Goal: Task Accomplishment & Management: Complete application form

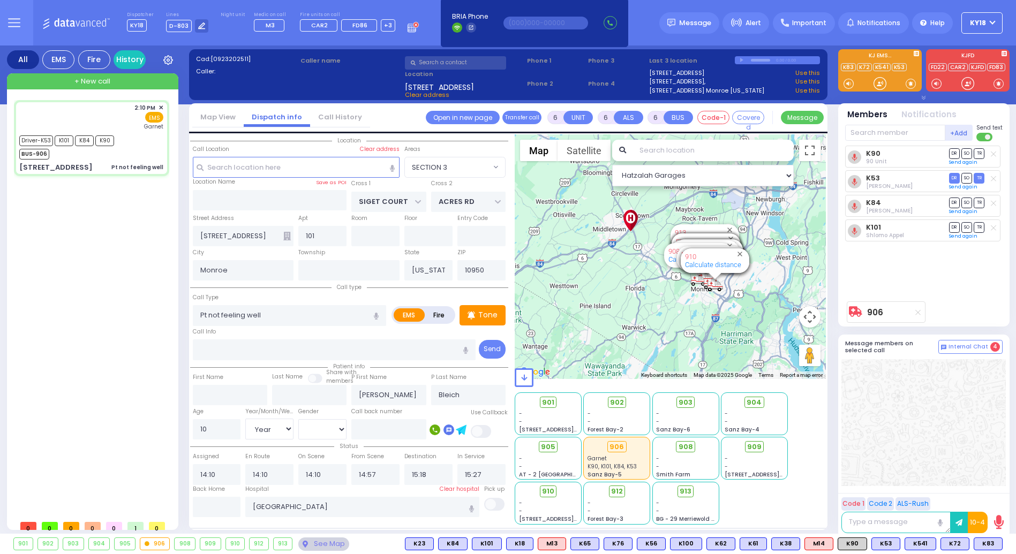
select select "SECTION 3"
select select "Year"
select select "[DEMOGRAPHIC_DATA]"
click at [937, 460] on div at bounding box center [923, 422] width 164 height 127
click at [968, 546] on button at bounding box center [965, 544] width 5 height 12
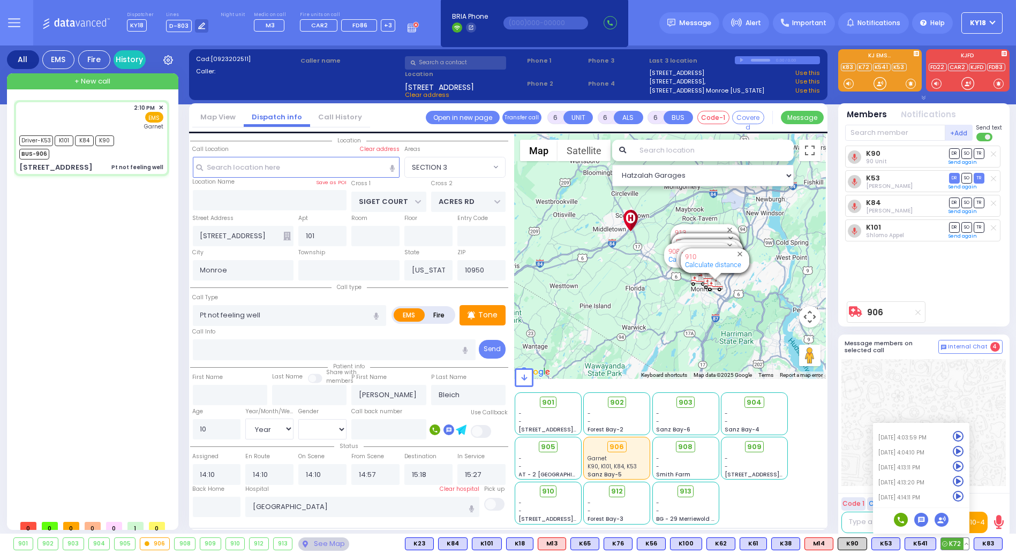
click at [958, 465] on icon at bounding box center [958, 466] width 11 height 11
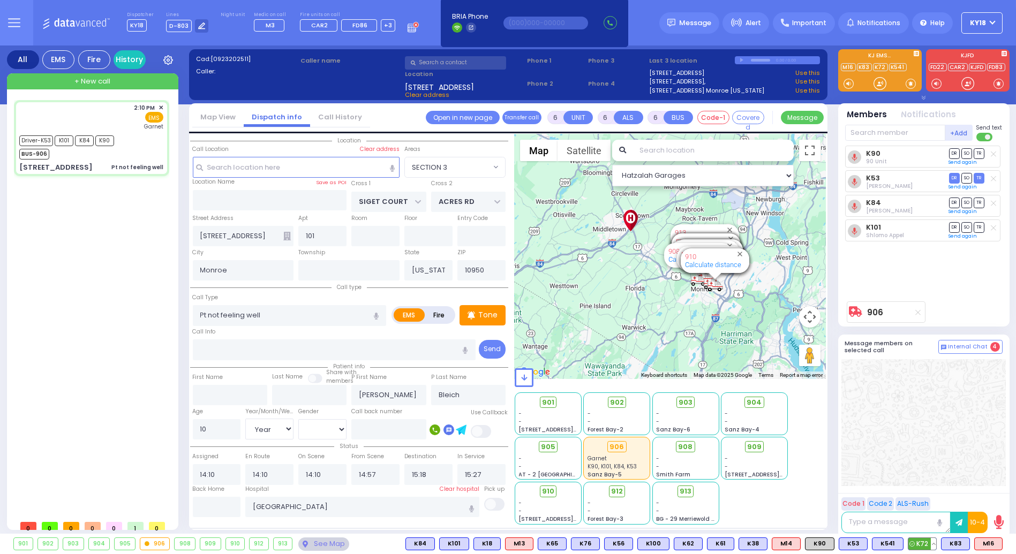
click at [936, 545] on button at bounding box center [933, 544] width 5 height 12
click at [1000, 544] on button at bounding box center [999, 544] width 5 height 12
click at [990, 481] on icon at bounding box center [991, 481] width 11 height 11
click at [990, 496] on icon at bounding box center [991, 496] width 11 height 11
click at [993, 483] on icon at bounding box center [991, 481] width 11 height 11
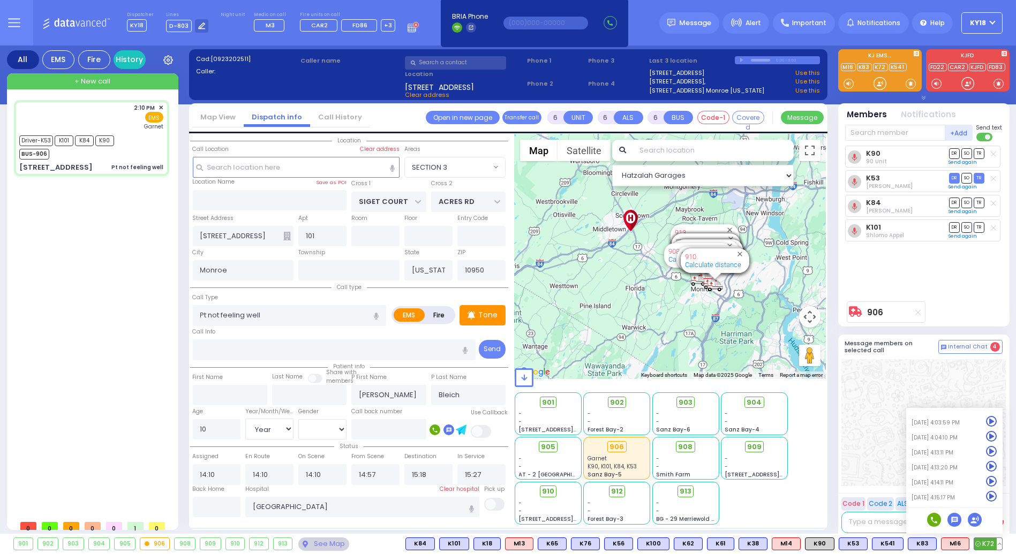
click at [990, 466] on icon at bounding box center [991, 466] width 11 height 11
drag, startPoint x: 93, startPoint y: 81, endPoint x: 85, endPoint y: 82, distance: 8.2
click at [85, 82] on span "+ New call" at bounding box center [92, 81] width 36 height 11
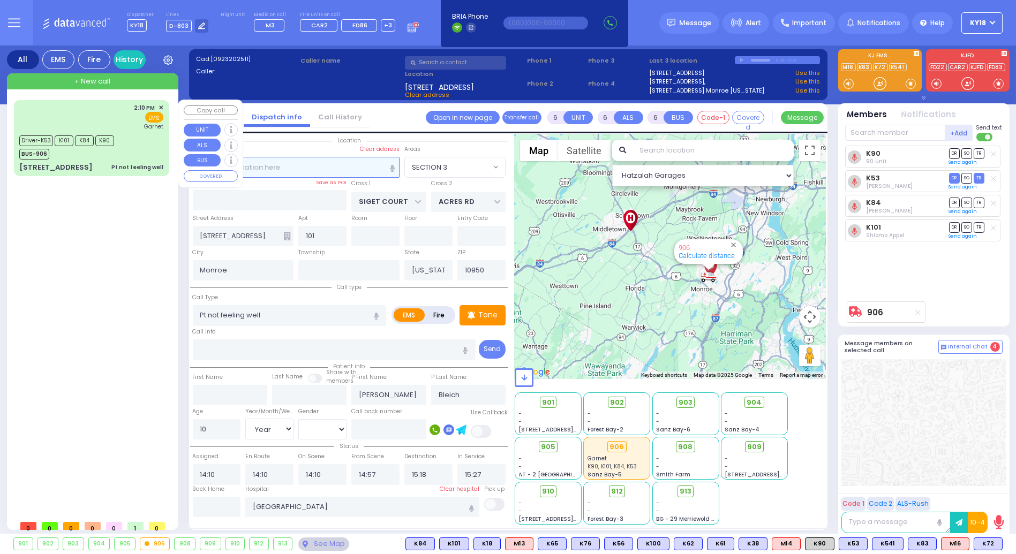
type input "2"
type input "1"
select select
radio input "true"
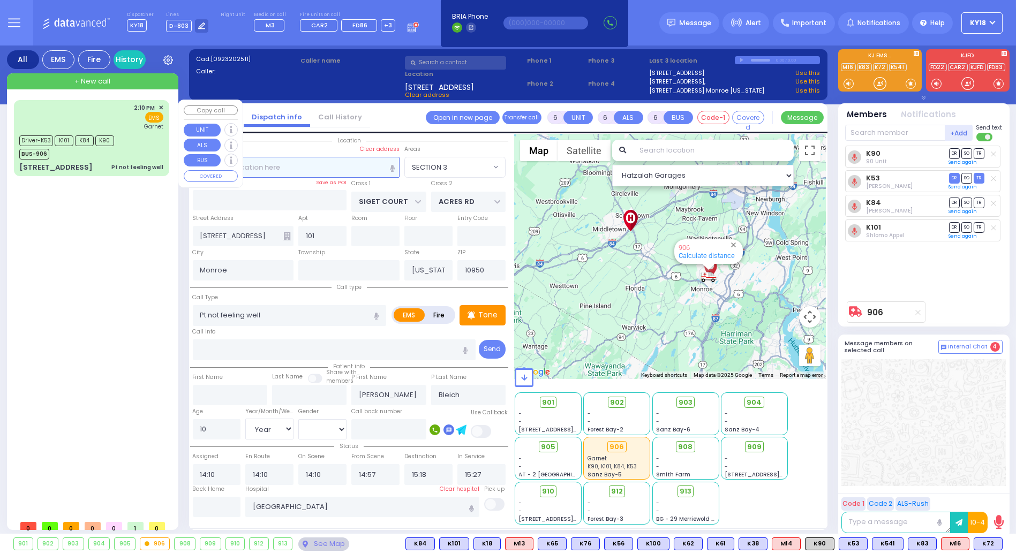
select select
type input "16:15"
select select "Hatzalah Garages"
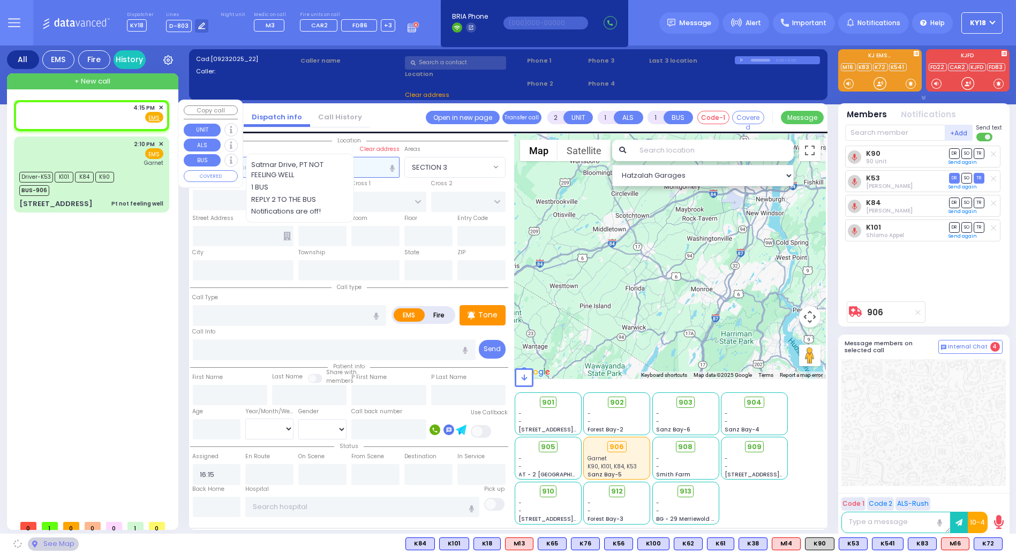
select select
radio input "true"
select select
select select "Hatzalah Garages"
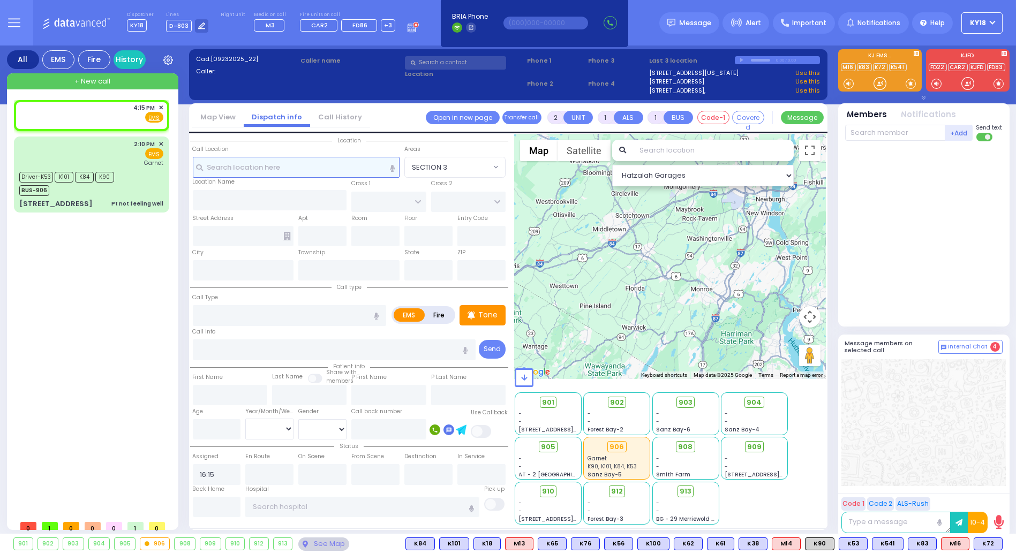
click at [286, 163] on input "text" at bounding box center [296, 167] width 207 height 20
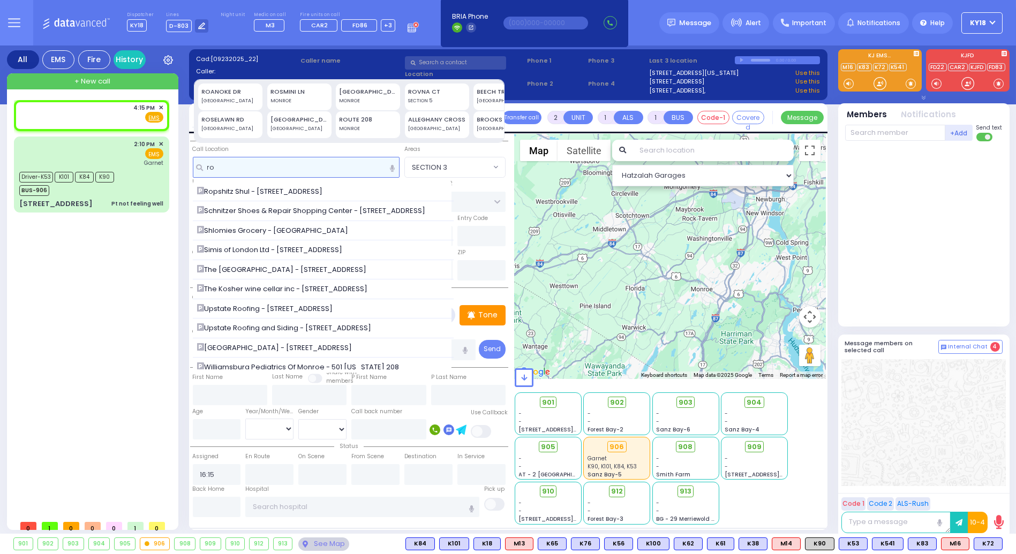
type input "ro"
click at [228, 84] on div "ROANOKE DR BLOOMING GROVE" at bounding box center [230, 97] width 64 height 27
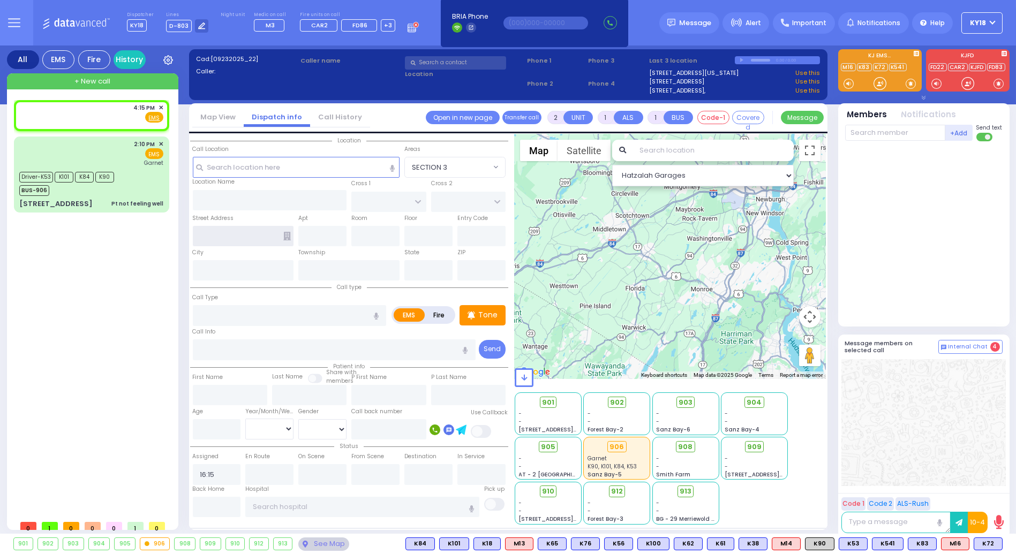
type input "ROANOKE DR"
type input "MONROE"
type input "10950"
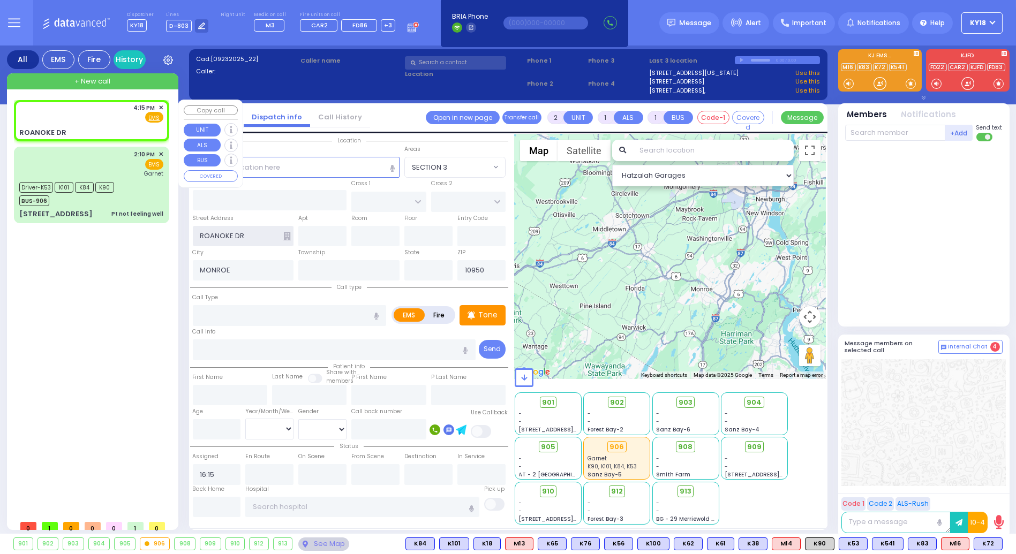
select select
radio input "true"
select select
select select "Hatzalah Garages"
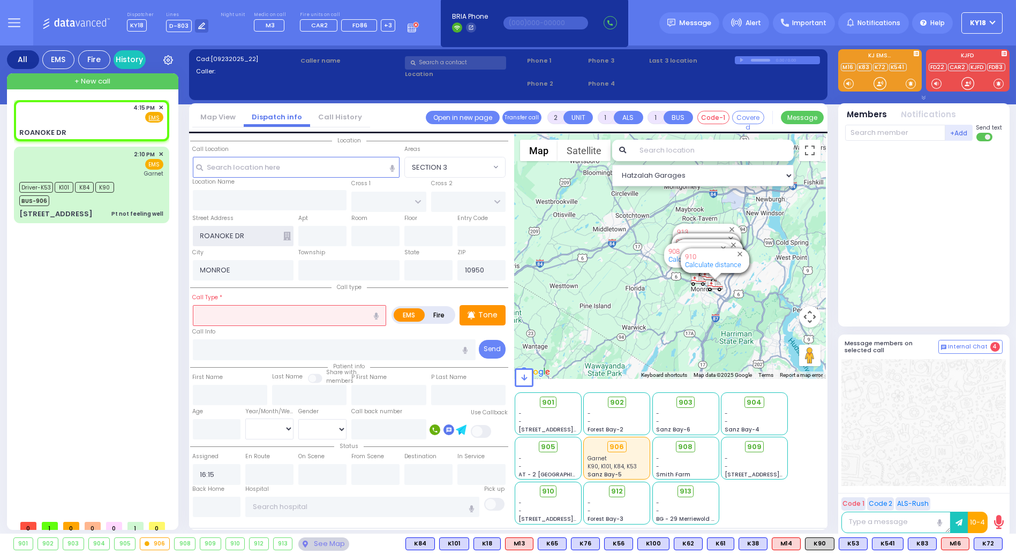
type input "[US_STATE]"
click at [275, 320] on input "text" at bounding box center [290, 315] width 194 height 20
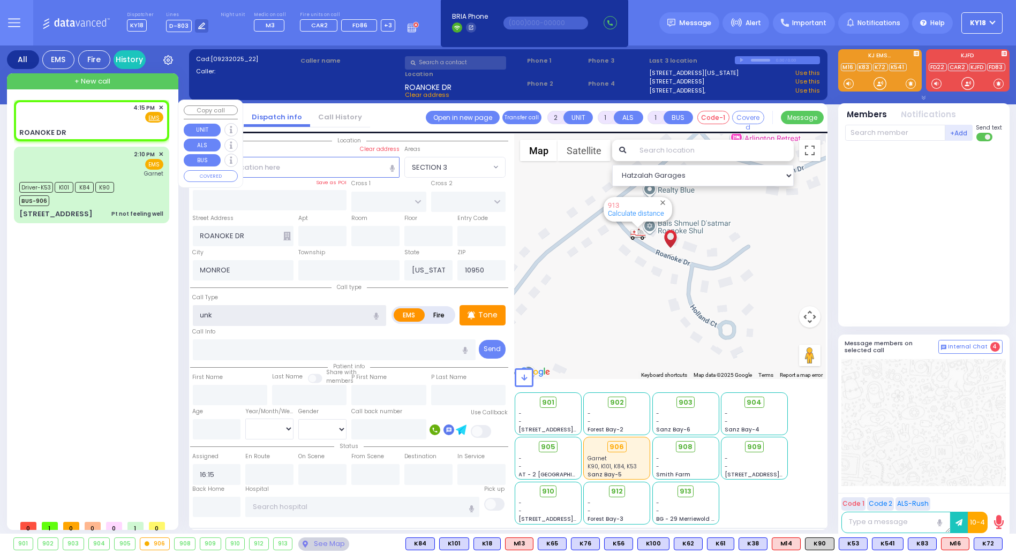
type input "unk"
select select
radio input "true"
select select
select select "Hatzalah Garages"
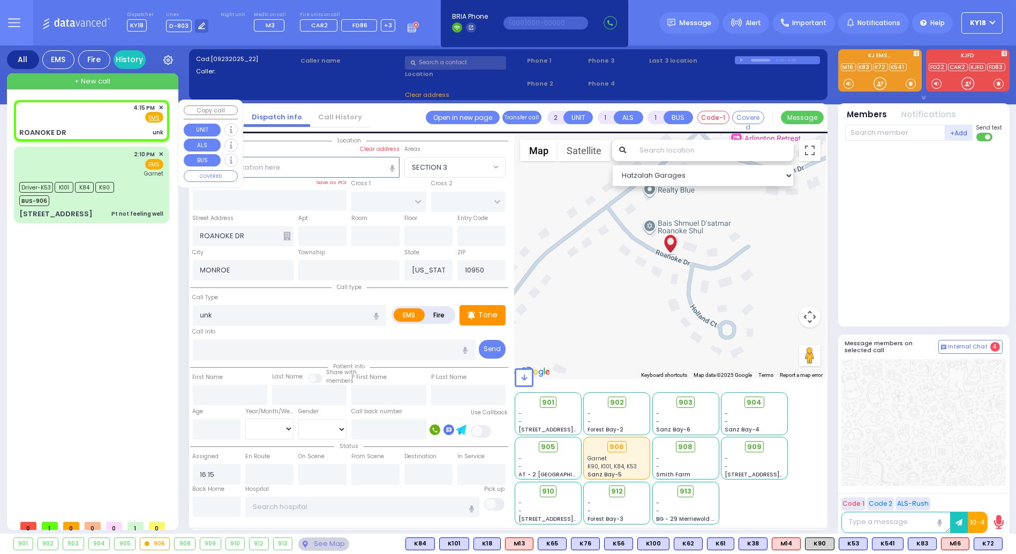
select select
radio input "true"
select select
select select "Hatzalah Garages"
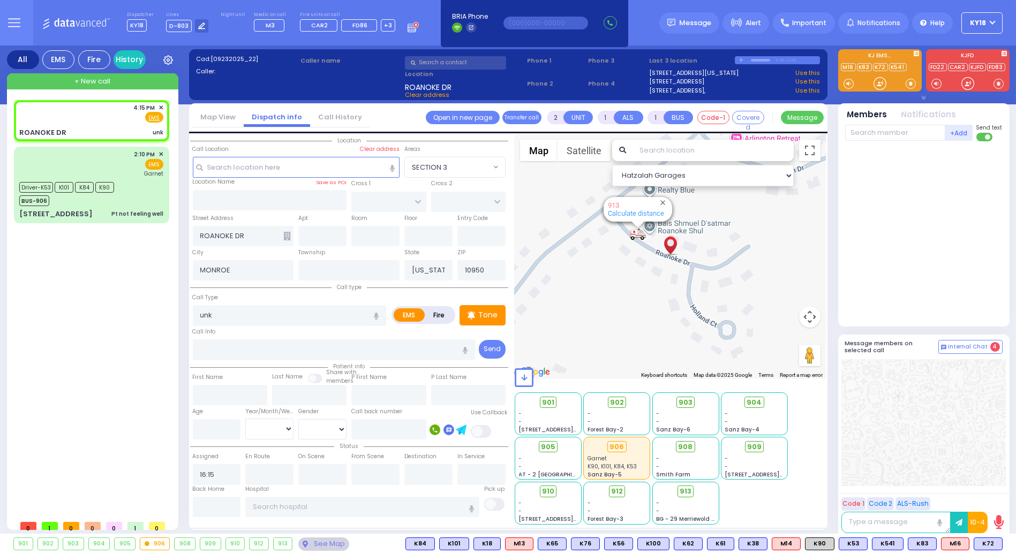
drag, startPoint x: 116, startPoint y: 129, endPoint x: 897, endPoint y: 388, distance: 822.5
click at [897, 388] on div at bounding box center [923, 422] width 164 height 127
click at [956, 546] on span "M16" at bounding box center [954, 544] width 27 height 12
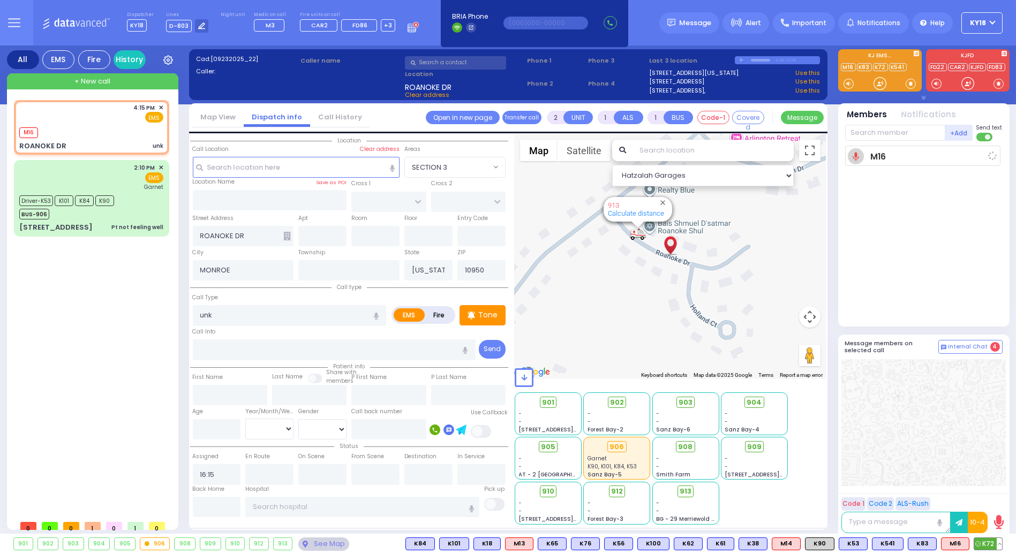
select select
radio input "true"
select select
type input "16:16"
select select "Hatzalah Garages"
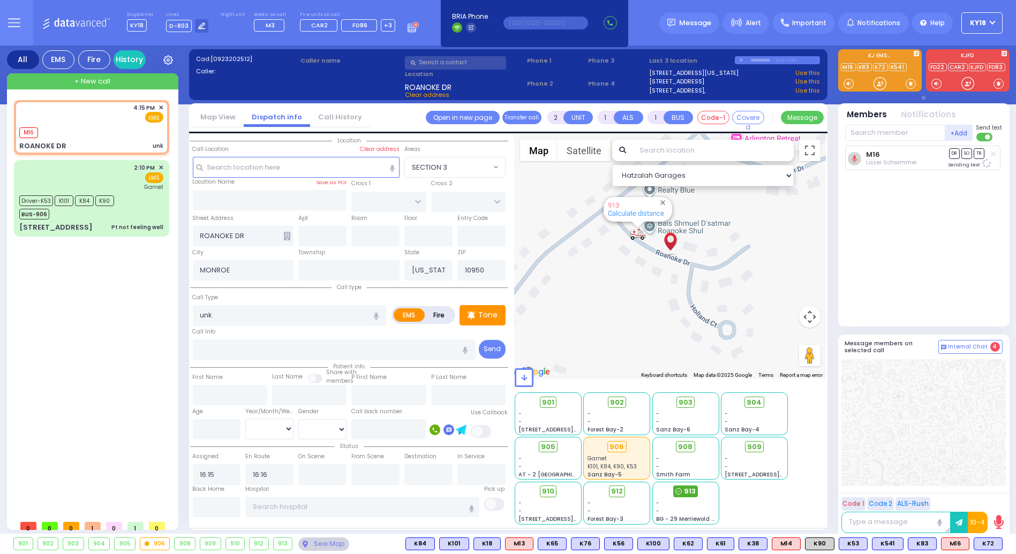
click at [687, 491] on span "913" at bounding box center [690, 491] width 12 height 11
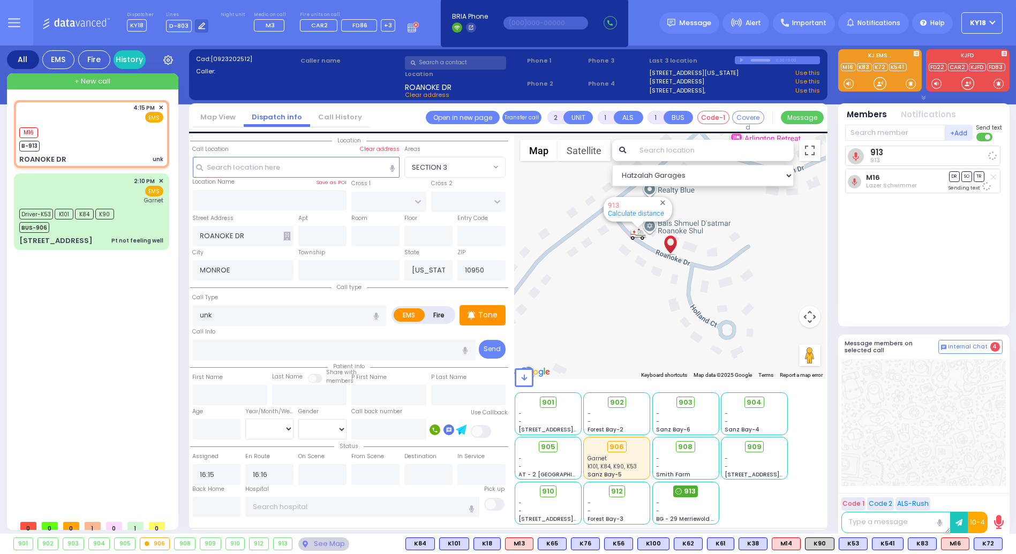
select select
radio input "true"
select select
select select "Hatzalah Garages"
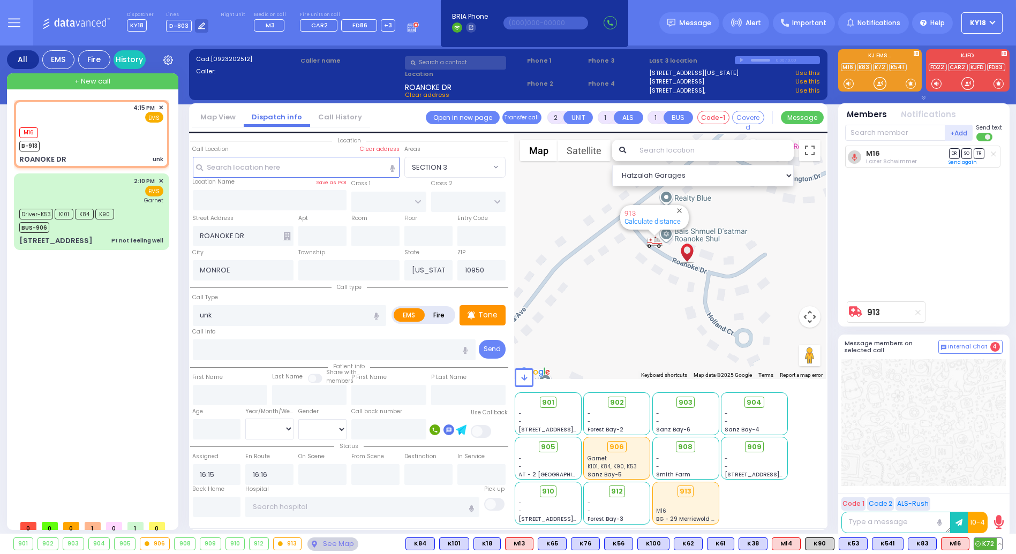
click at [982, 545] on span "K72" at bounding box center [988, 544] width 28 height 12
select select
radio input "true"
select select
select select "Hatzalah Garages"
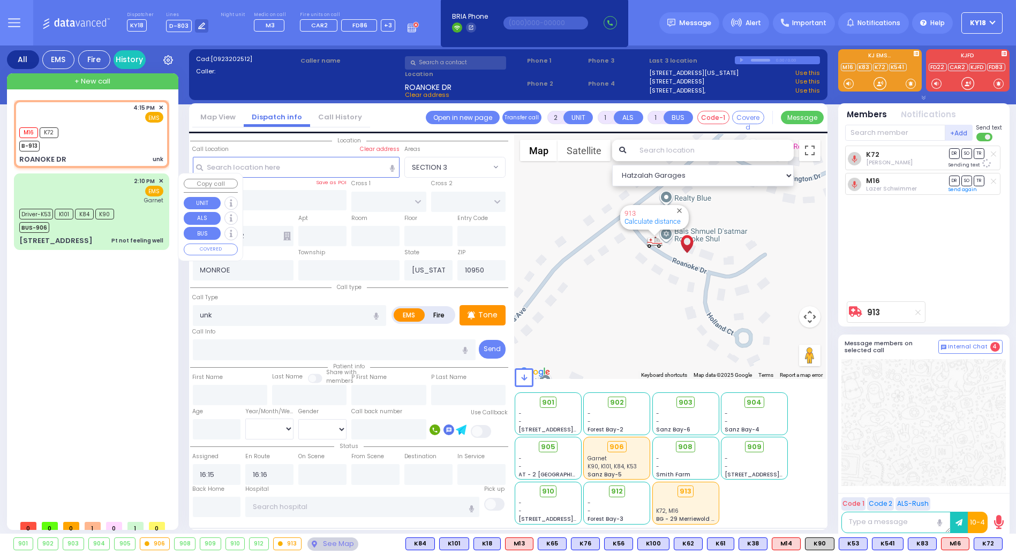
click at [81, 201] on div "2:10 PM ✕ EMS Garnet" at bounding box center [91, 191] width 144 height 28
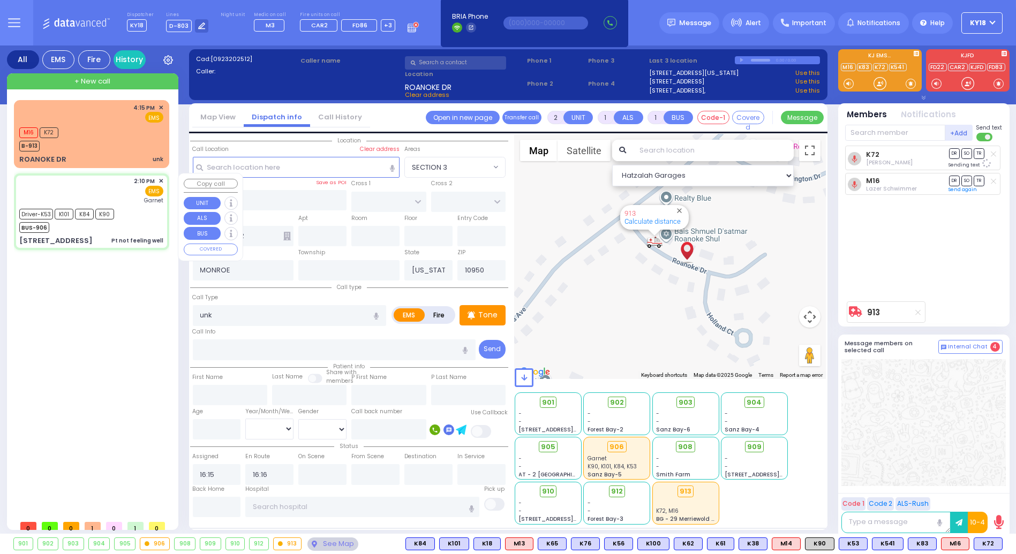
type input "6"
select select
type input "Pt not feeling well"
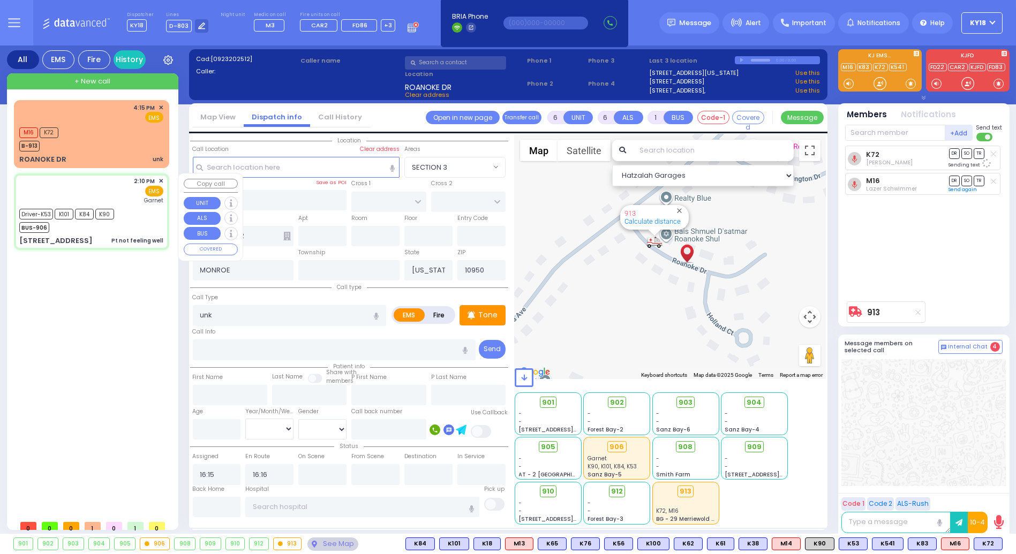
radio input "true"
type input "[PERSON_NAME]"
type input "Bleich"
type input "10"
select select "Year"
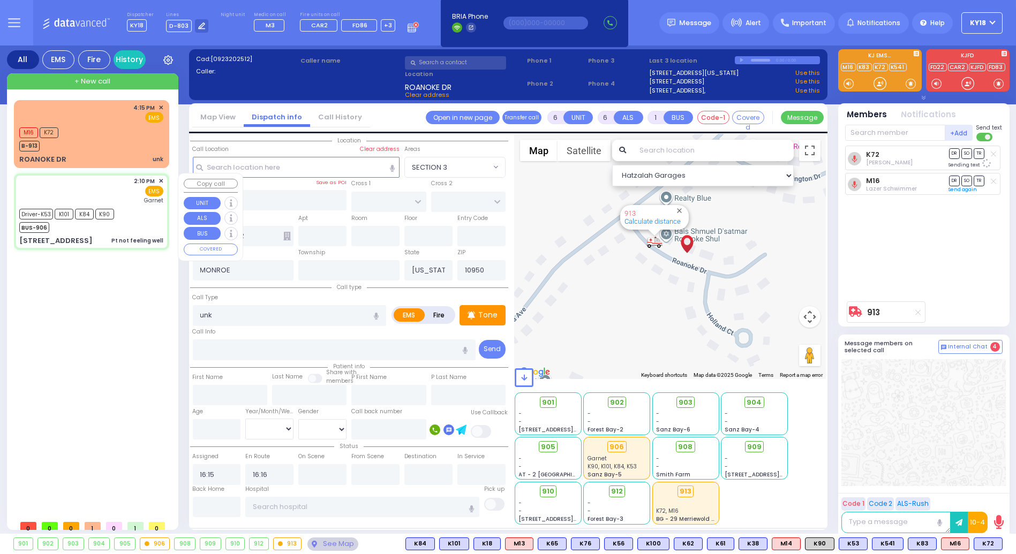
select select "[DEMOGRAPHIC_DATA]"
type input "14:10"
type input "14:57"
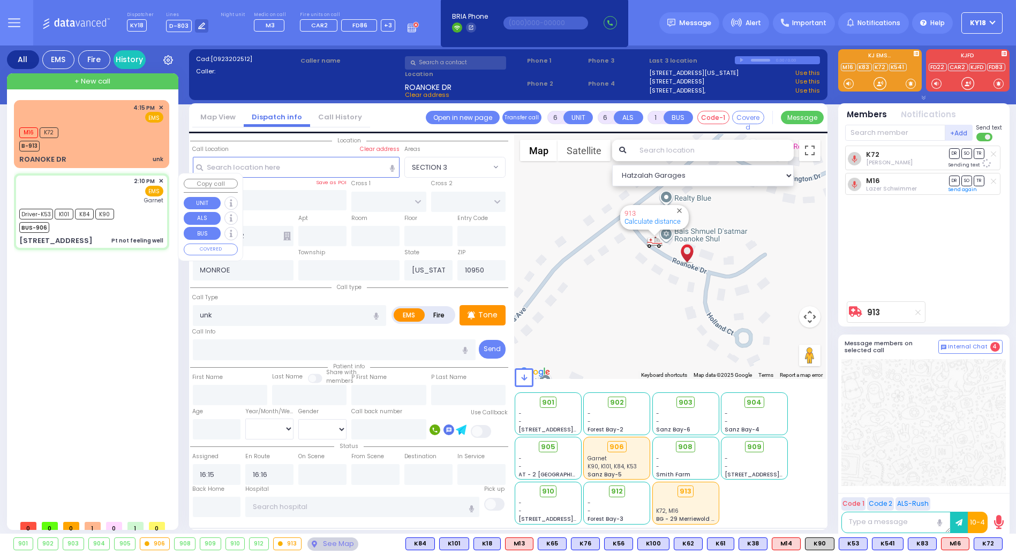
type input "15:18"
type input "15:27"
type input "[GEOGRAPHIC_DATA]"
select select "Hatzalah Garages"
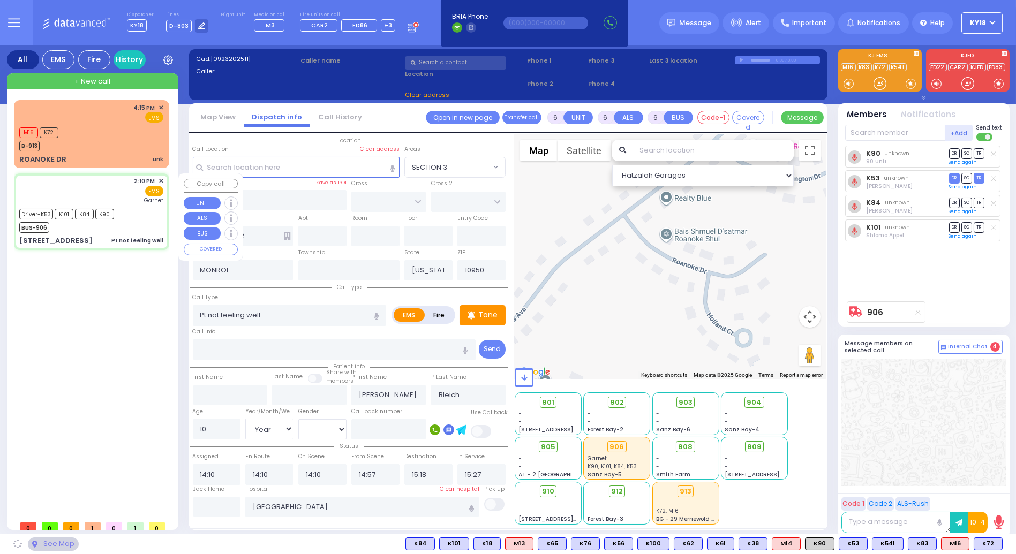
type input "SIGET COURT"
type input "ACRES RD"
type input "[STREET_ADDRESS]"
type input "101"
type input "Monroe"
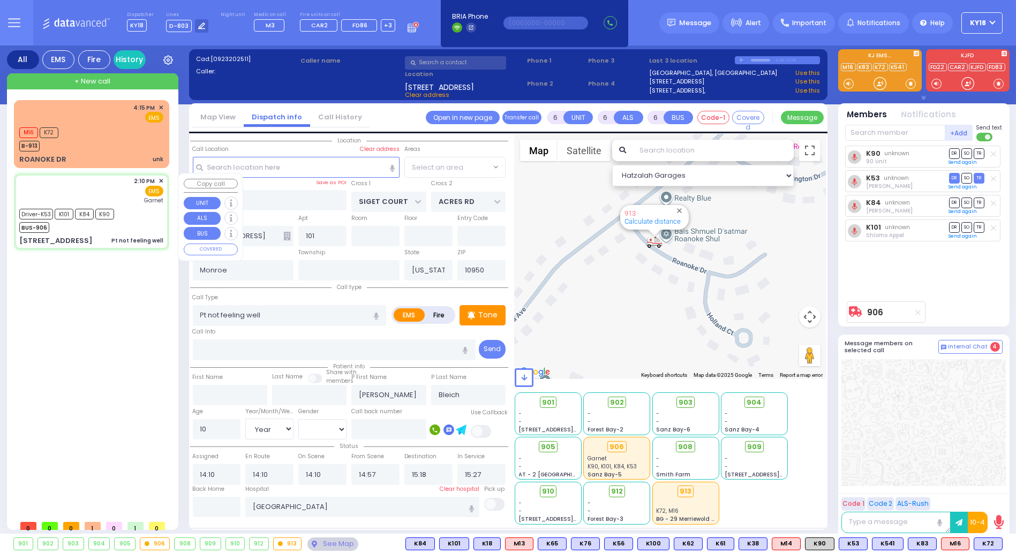
select select "SECTION 3"
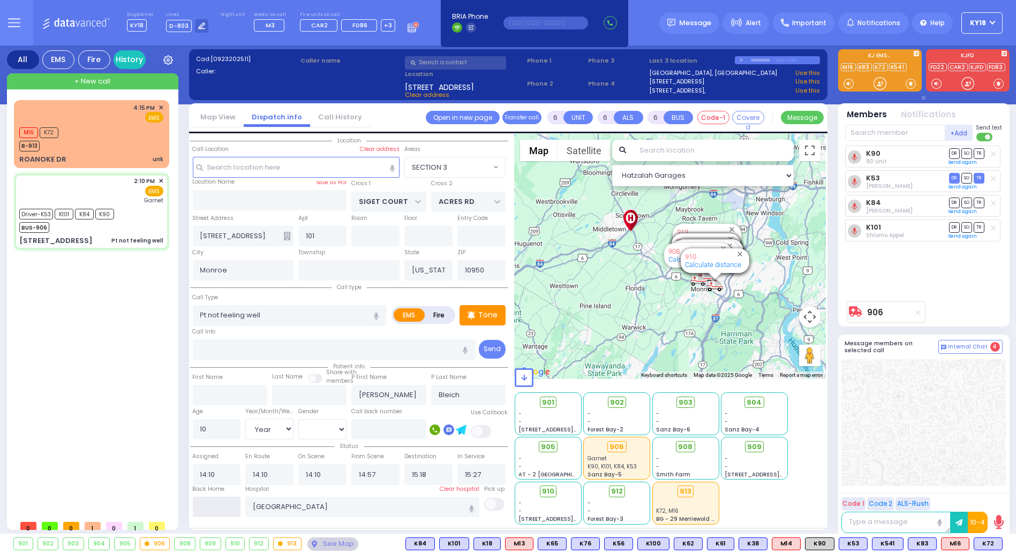
click at [217, 515] on input "text" at bounding box center [217, 507] width 48 height 20
type input "16:16"
select select
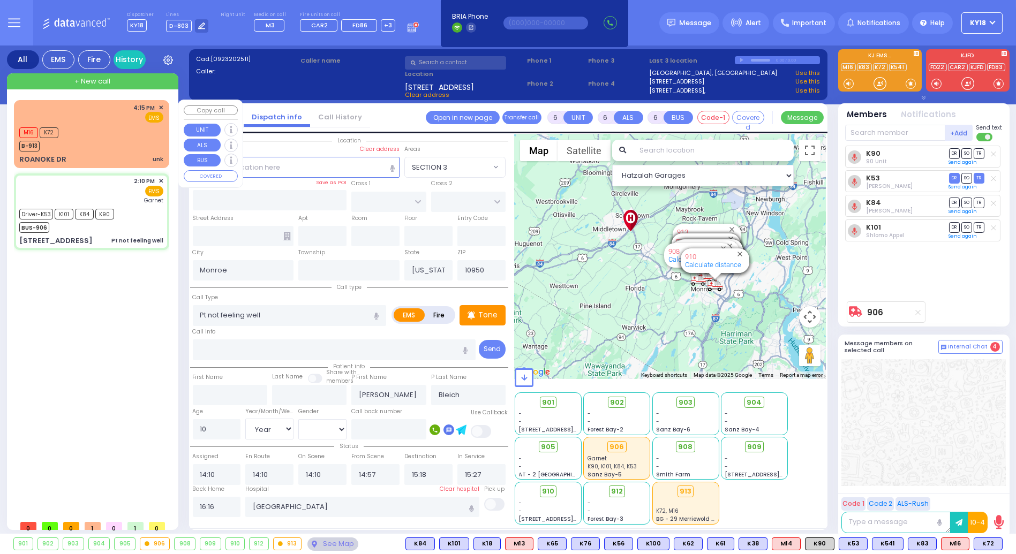
radio input "true"
select select
click at [75, 142] on div "M16 K72 B-913" at bounding box center [91, 138] width 144 height 27
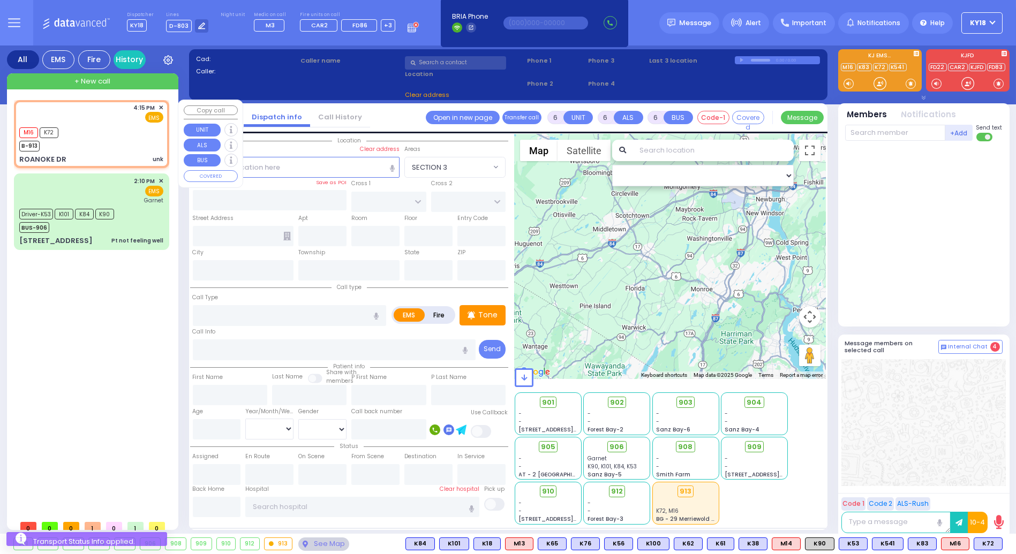
type input "2"
type input "1"
select select
type input "unk"
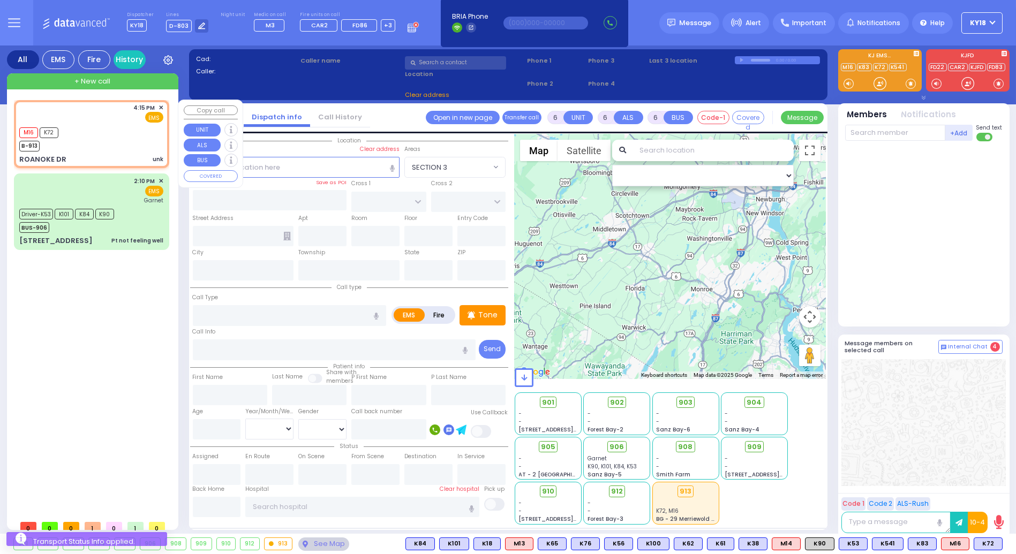
radio input "true"
select select
type input "16:15"
type input "16:16"
select select "Hatzalah Garages"
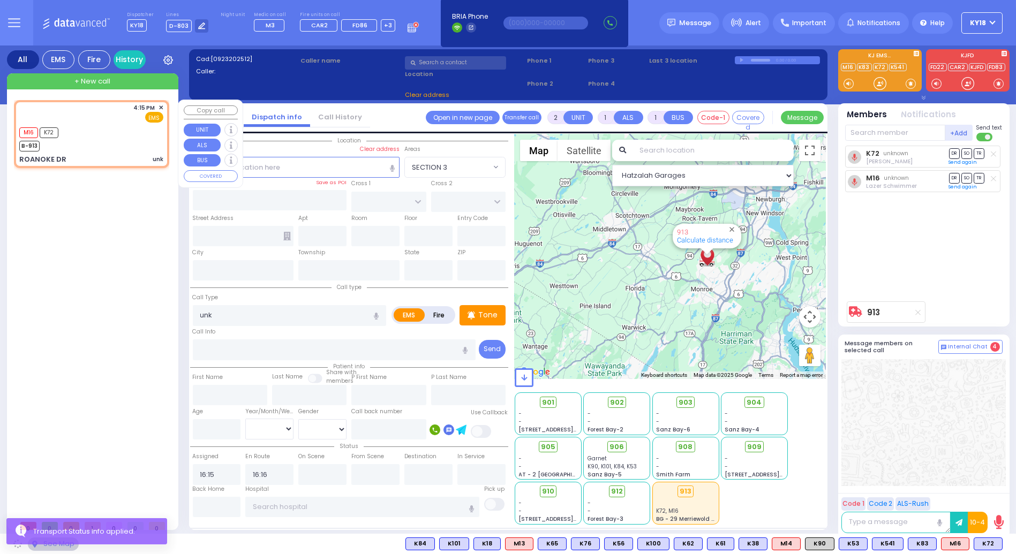
type input "ROANOKE DR"
type input "MONROE"
type input "[US_STATE]"
type input "10950"
